Goal: Task Accomplishment & Management: Manage account settings

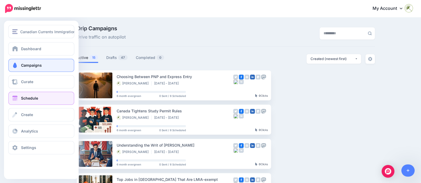
click at [32, 99] on span "Schedule" at bounding box center [29, 98] width 17 height 5
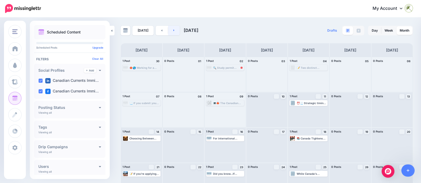
click at [174, 29] on link at bounding box center [174, 31] width 12 height 10
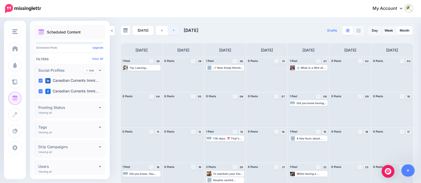
click at [175, 32] on link at bounding box center [174, 31] width 12 height 10
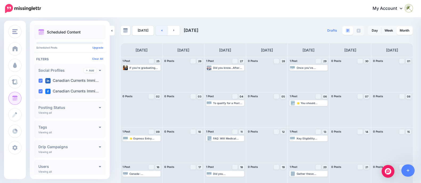
click at [159, 31] on link at bounding box center [162, 31] width 12 height 10
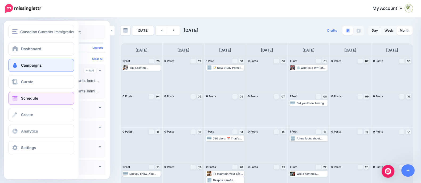
click at [21, 64] on span "Campaigns" at bounding box center [31, 65] width 21 height 5
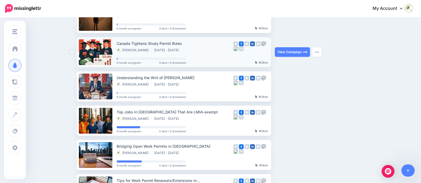
scroll to position [89, 0]
